Goal: Task Accomplishment & Management: Use online tool/utility

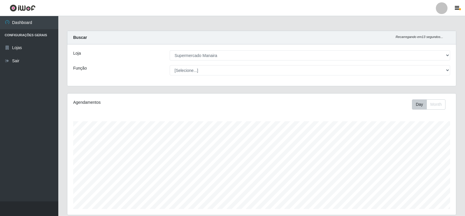
select select "443"
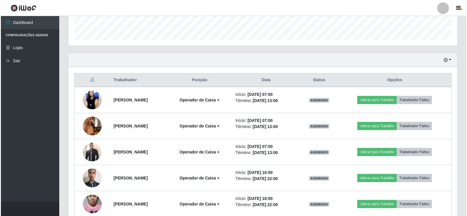
scroll to position [121, 389]
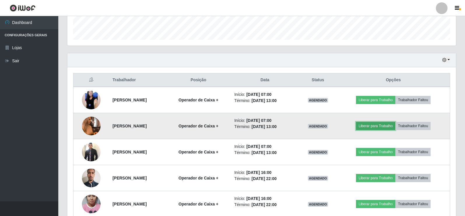
click at [381, 126] on button "Liberar para Trabalho" at bounding box center [375, 126] width 39 height 8
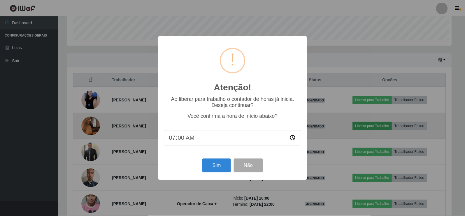
scroll to position [121, 386]
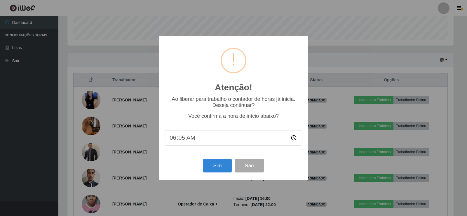
type input "06:57"
click at [223, 164] on button "Sim" at bounding box center [217, 165] width 28 height 14
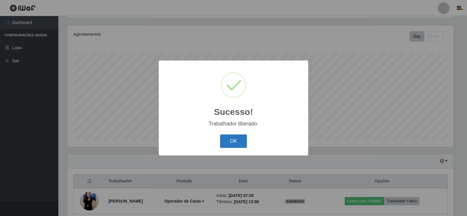
click at [241, 140] on button "OK" at bounding box center [233, 141] width 27 height 14
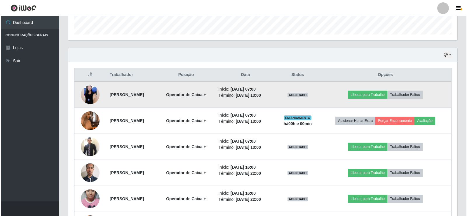
scroll to position [185, 0]
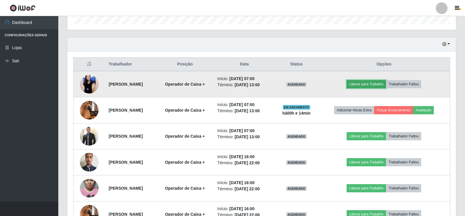
click at [372, 84] on button "Liberar para Trabalho" at bounding box center [366, 84] width 39 height 8
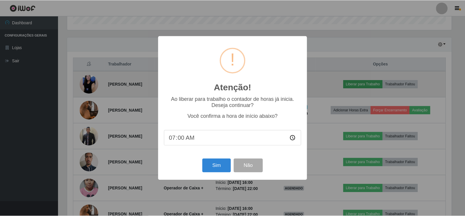
scroll to position [121, 386]
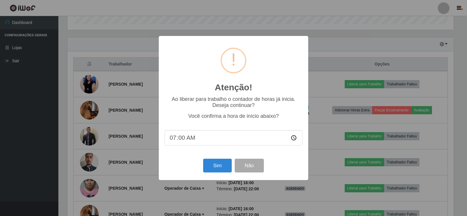
click at [182, 138] on input "07:00" at bounding box center [233, 137] width 138 height 15
click at [216, 169] on button "Sim" at bounding box center [217, 165] width 28 height 14
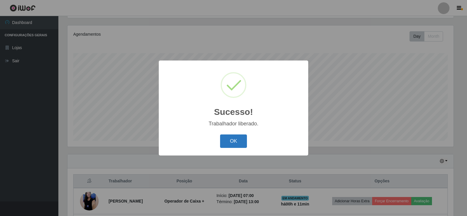
click at [237, 141] on button "OK" at bounding box center [233, 141] width 27 height 14
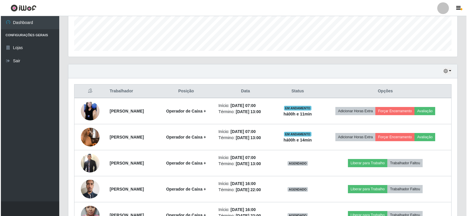
scroll to position [185, 0]
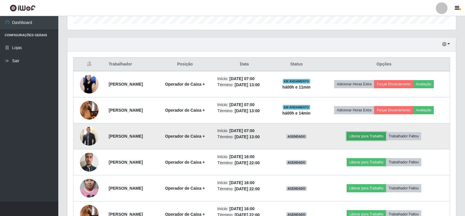
click at [379, 134] on button "Liberar para Trabalho" at bounding box center [366, 136] width 39 height 8
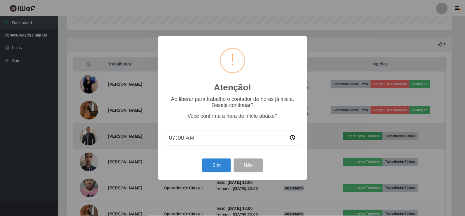
scroll to position [121, 386]
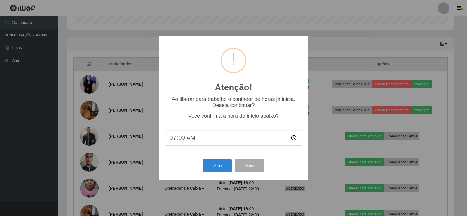
click at [182, 142] on input "07:00" at bounding box center [233, 137] width 138 height 15
type input "07:05"
click at [223, 165] on button "Sim" at bounding box center [217, 165] width 28 height 14
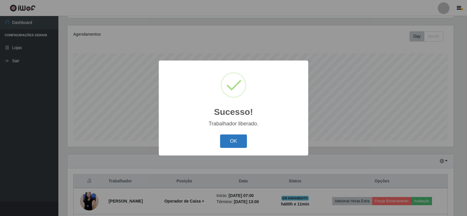
click at [227, 139] on button "OK" at bounding box center [233, 141] width 27 height 14
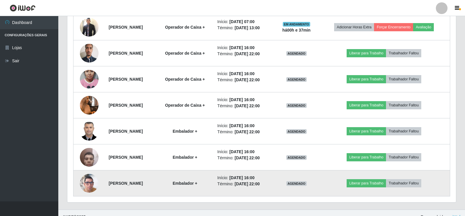
scroll to position [301, 0]
